Goal: Complete application form

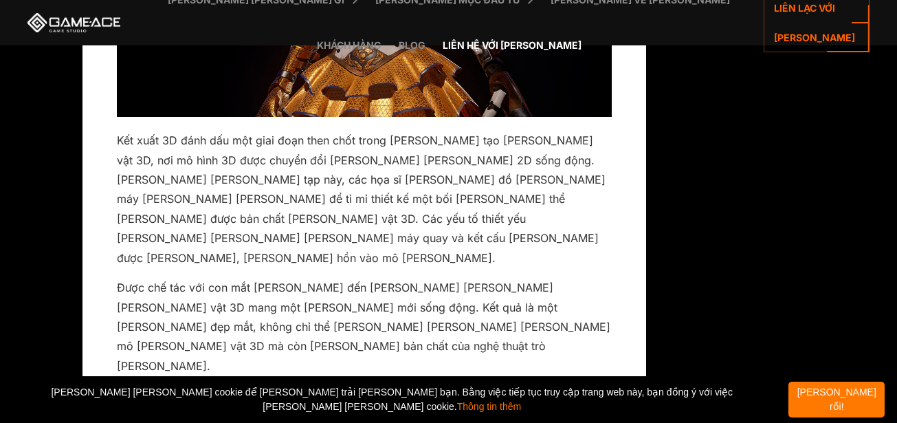
scroll to position [9478, 0]
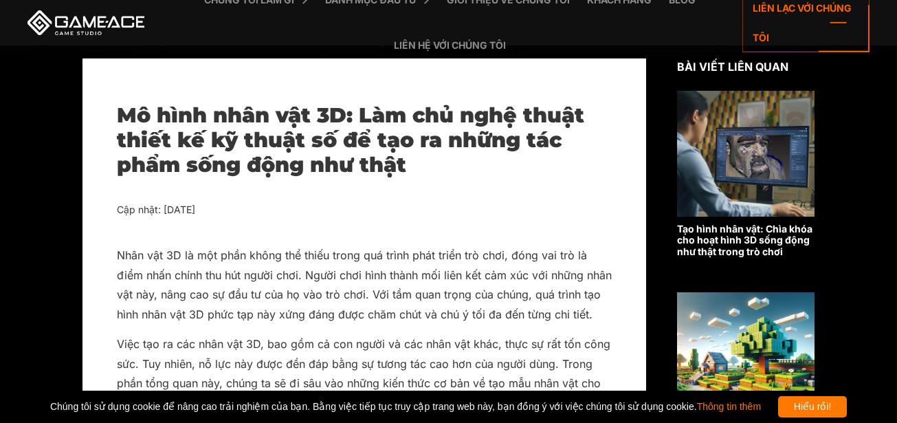
scroll to position [275, 0]
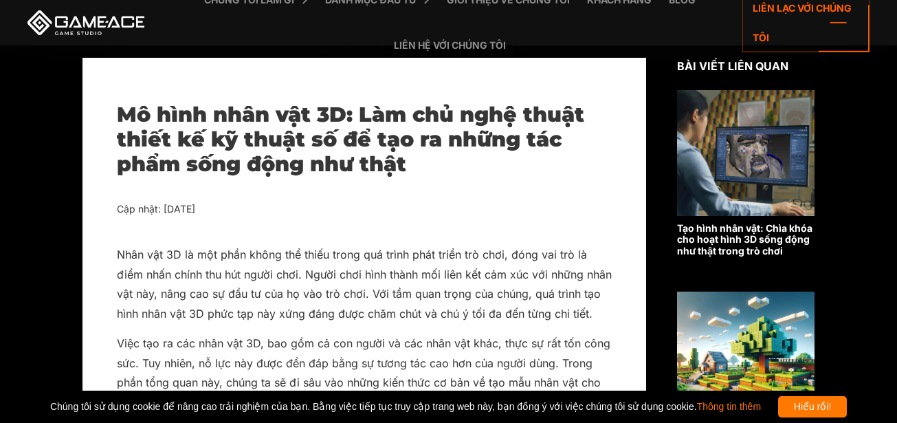
click at [832, 401] on font "Hiểu rồi!" at bounding box center [813, 406] width 38 height 11
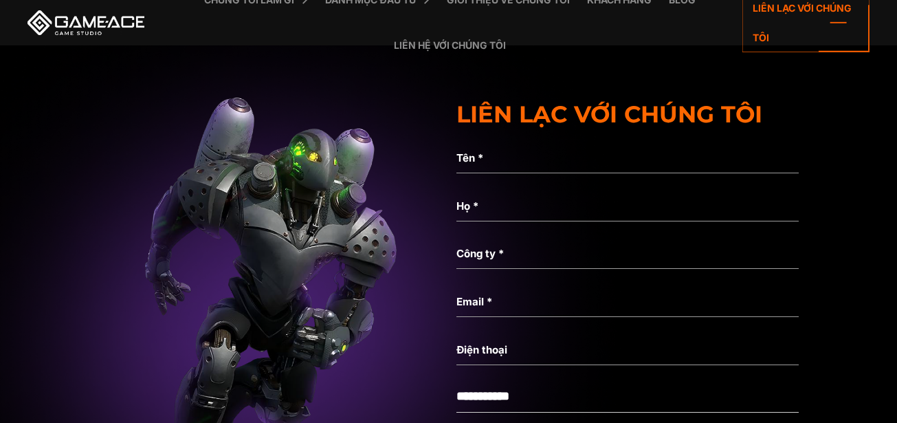
scroll to position [10281, 0]
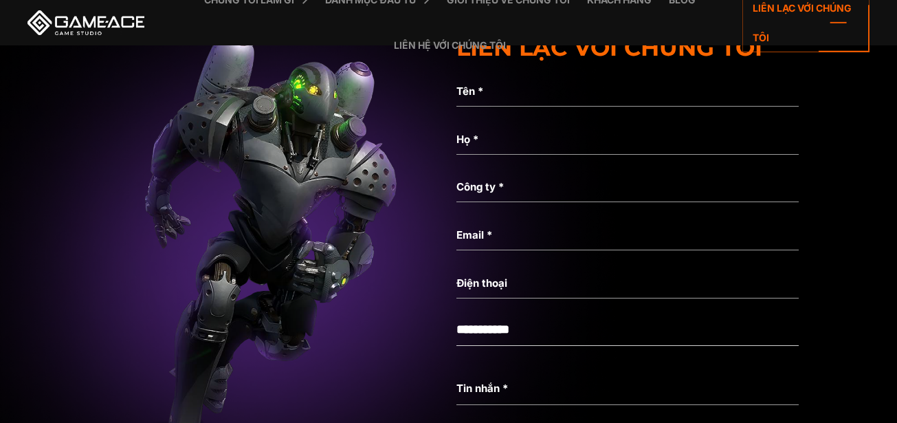
click at [480, 85] on font "Tên *" at bounding box center [469, 91] width 27 height 13
click at [480, 85] on input "Tên *" at bounding box center [627, 91] width 342 height 32
click at [508, 85] on input "Tên *" at bounding box center [627, 91] width 342 height 32
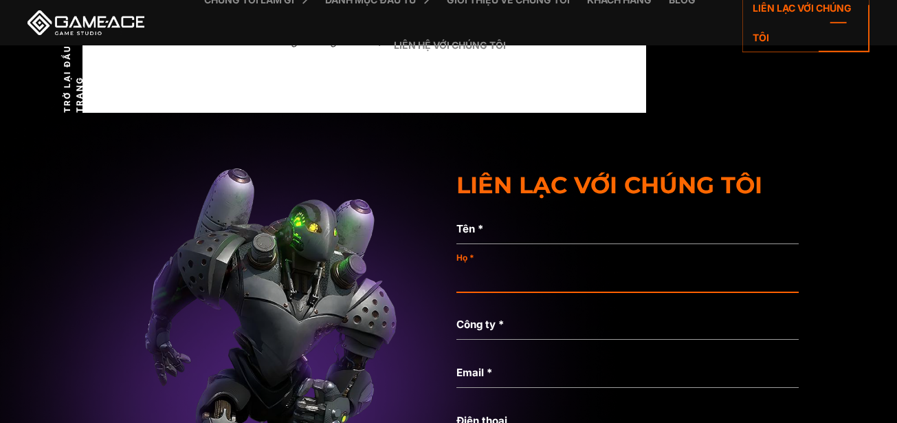
click at [516, 267] on div "Họ * Không phải là tên hợp lệ" at bounding box center [627, 285] width 342 height 48
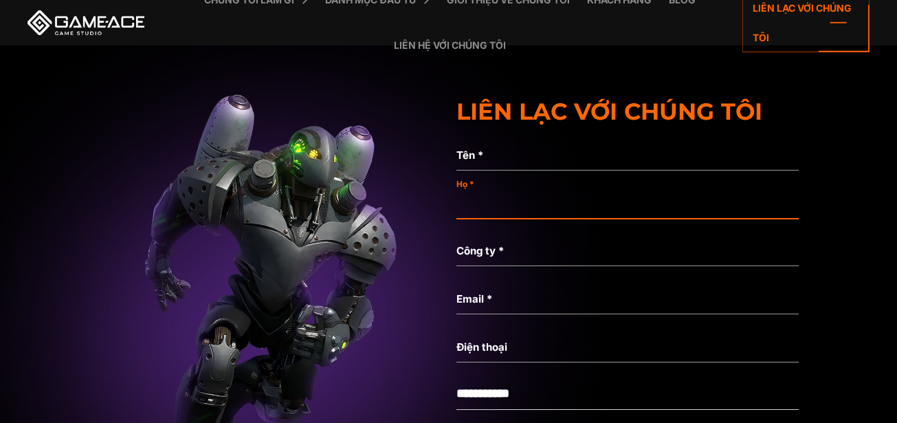
scroll to position [10350, 0]
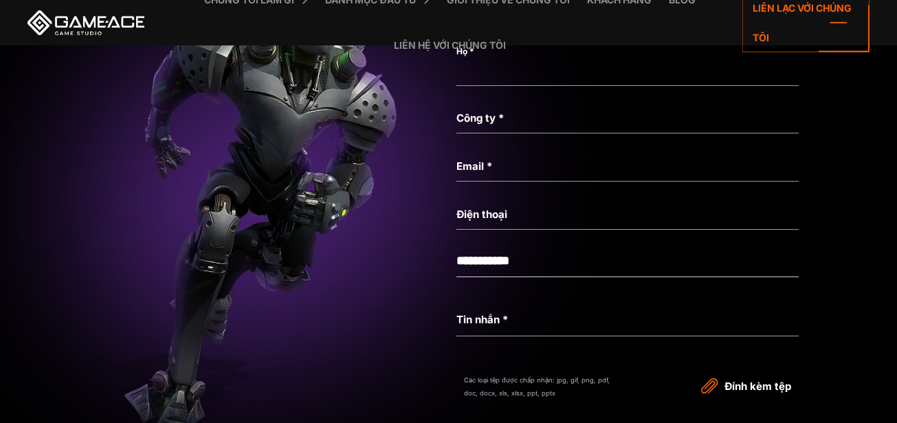
click at [489, 122] on font "Công ty *" at bounding box center [479, 117] width 47 height 13
click at [489, 122] on input "Công ty *" at bounding box center [627, 118] width 342 height 32
click at [507, 165] on label "Email *" at bounding box center [627, 166] width 342 height 16
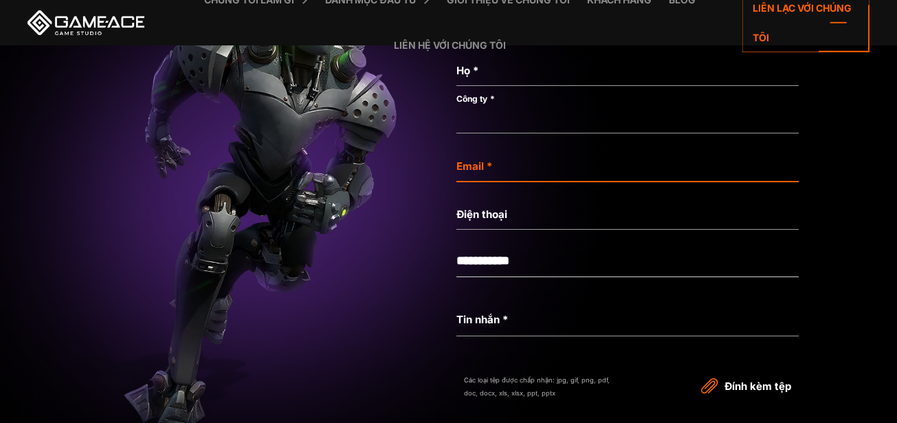
click at [507, 165] on input "Email *" at bounding box center [627, 166] width 342 height 32
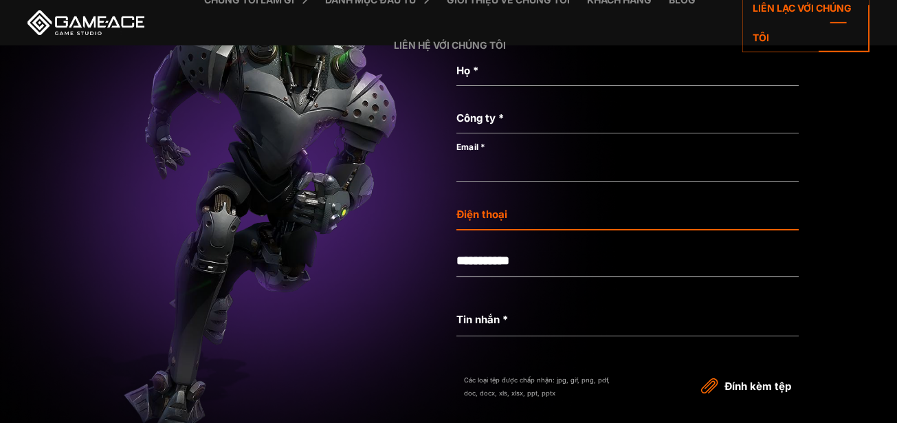
click at [516, 204] on div "Điện thoại Không phải là điện thoại hợp lệ" at bounding box center [627, 222] width 342 height 48
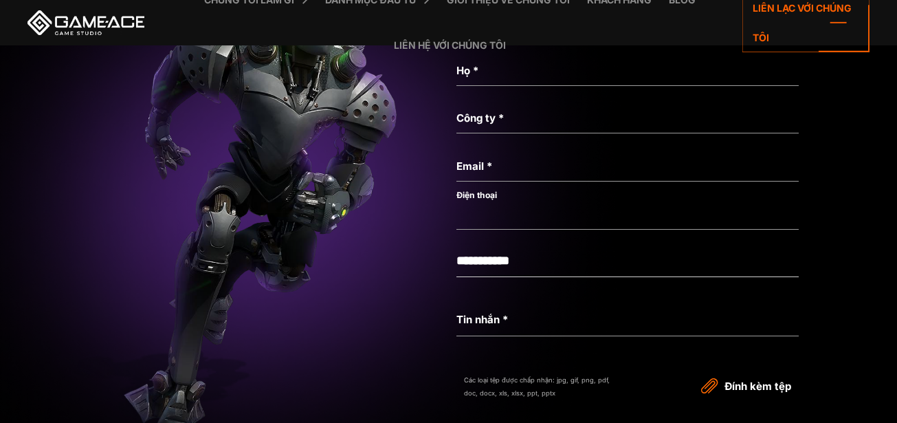
click at [549, 252] on select "**********" at bounding box center [627, 261] width 342 height 31
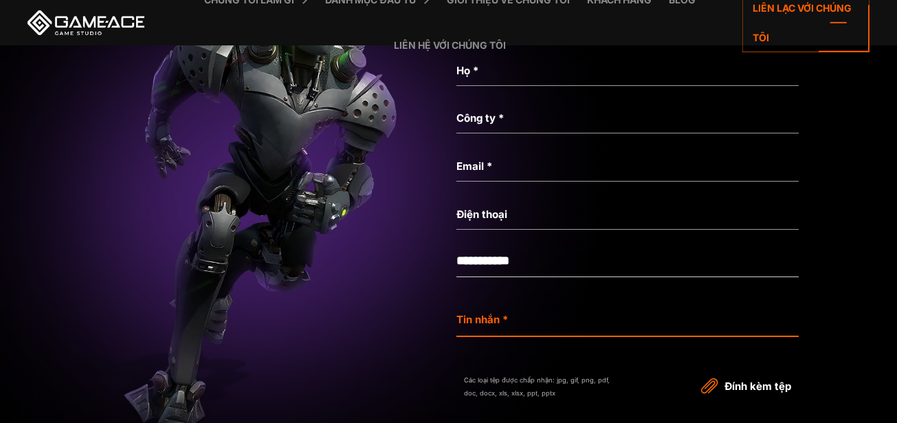
click at [551, 307] on textarea "Tin nhắn *" at bounding box center [627, 319] width 342 height 33
click at [553, 307] on textarea "Tin nhắn *" at bounding box center [627, 319] width 342 height 33
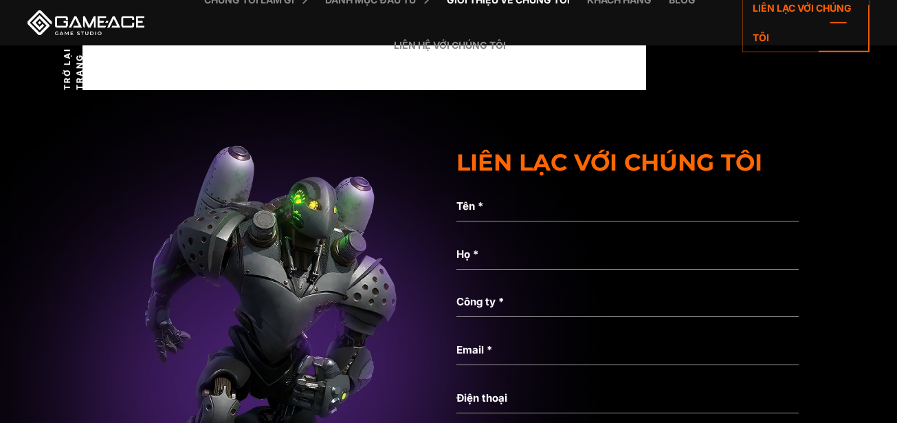
scroll to position [10144, 0]
